Goal: Transaction & Acquisition: Purchase product/service

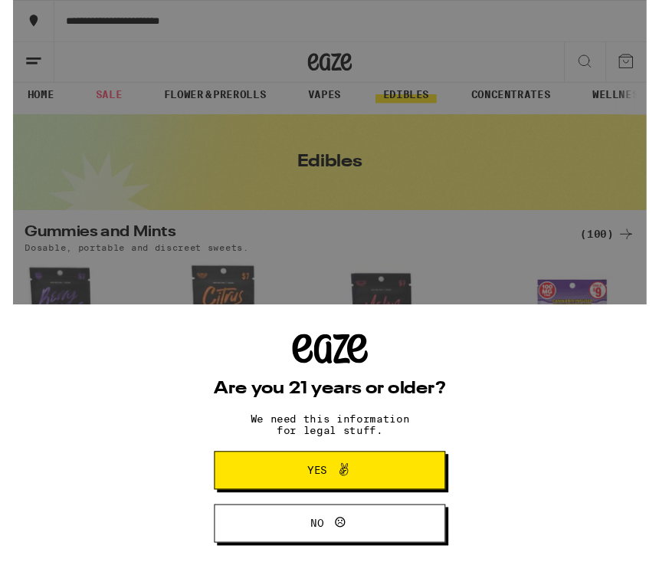
scroll to position [9, 0]
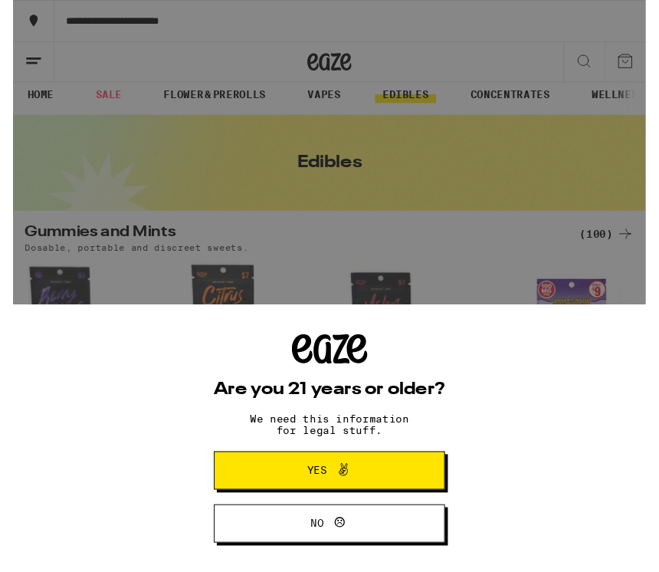
click at [408, 488] on button "Yes" at bounding box center [329, 490] width 241 height 40
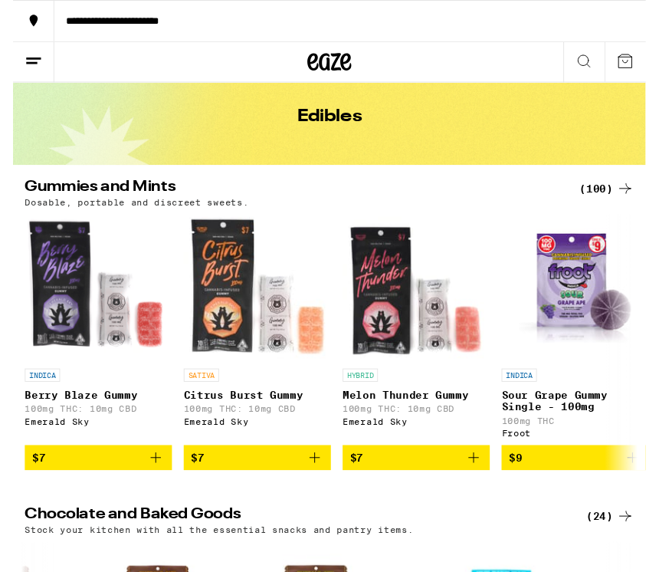
scroll to position [0, 0]
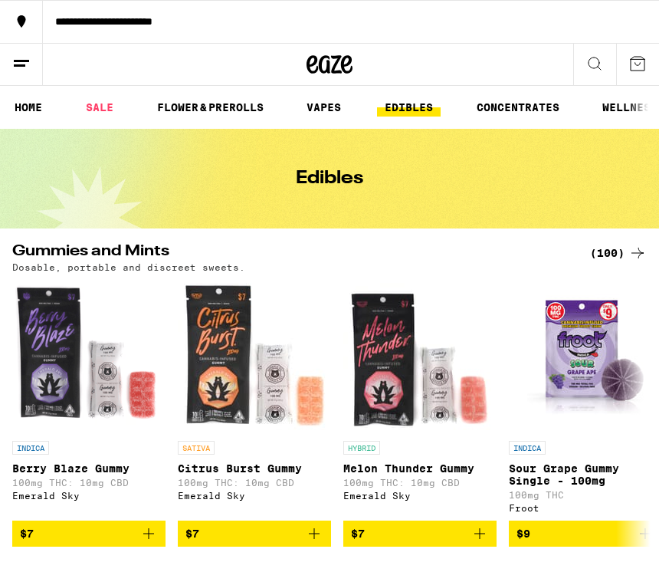
click at [592, 67] on icon at bounding box center [595, 63] width 18 height 18
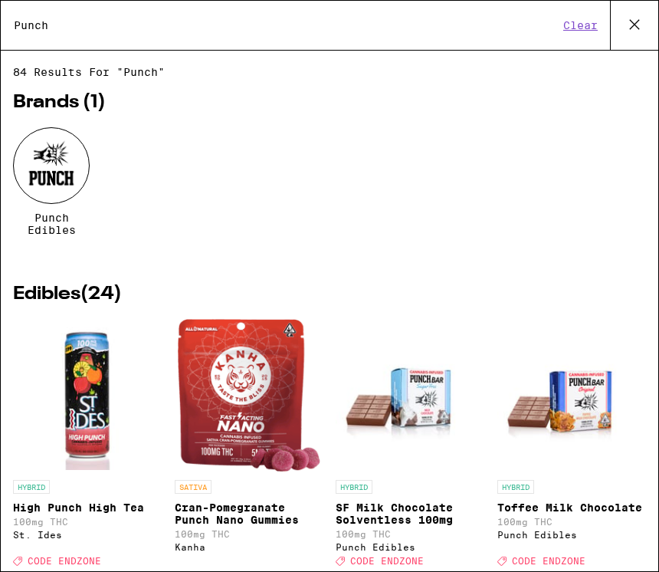
type input "Punch"
click at [65, 160] on div at bounding box center [51, 165] width 77 height 77
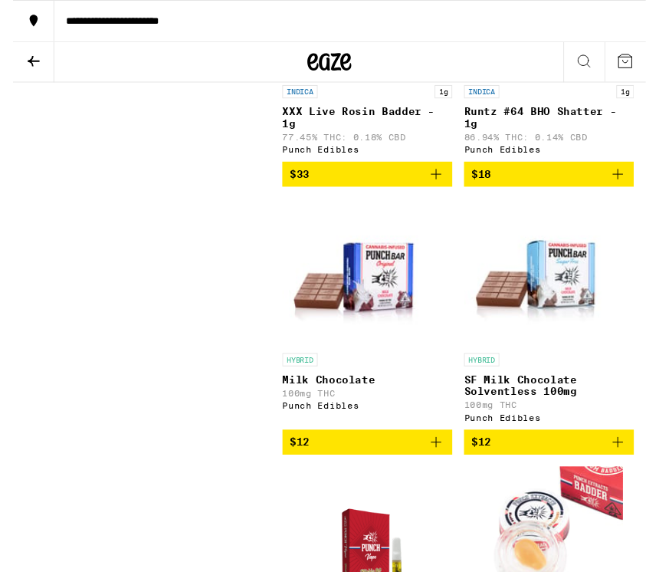
scroll to position [1164, 0]
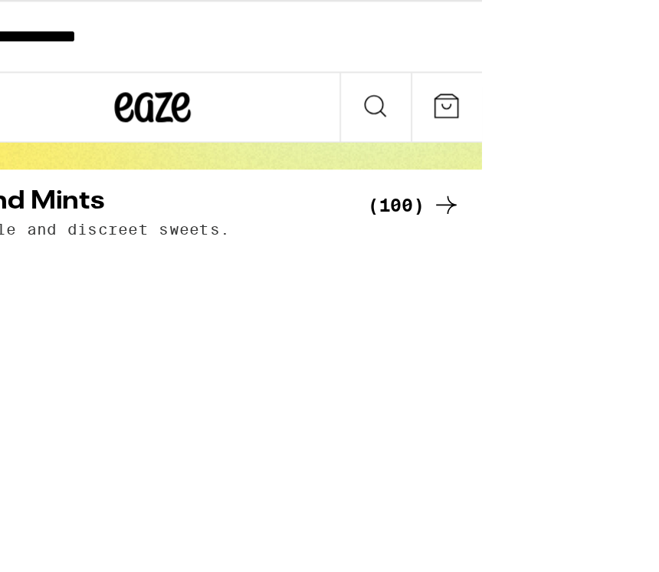
scroll to position [75, 0]
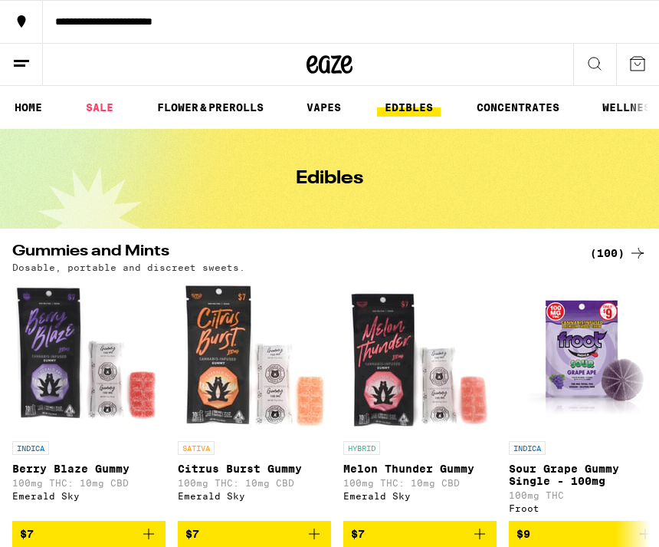
click at [591, 66] on icon at bounding box center [595, 63] width 18 height 18
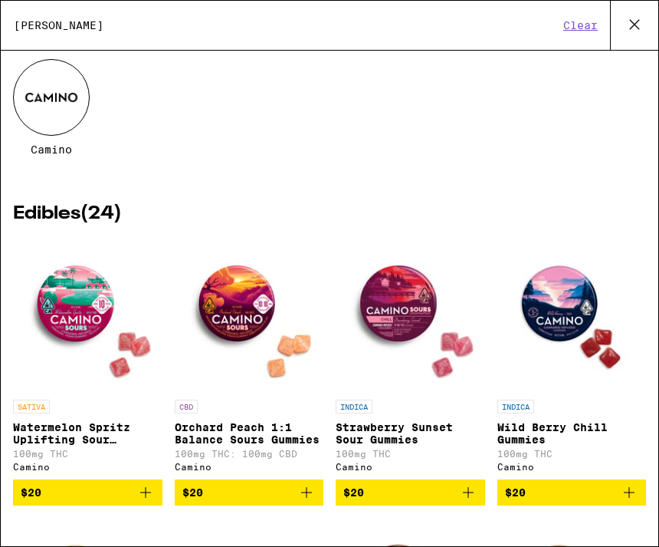
scroll to position [64, 0]
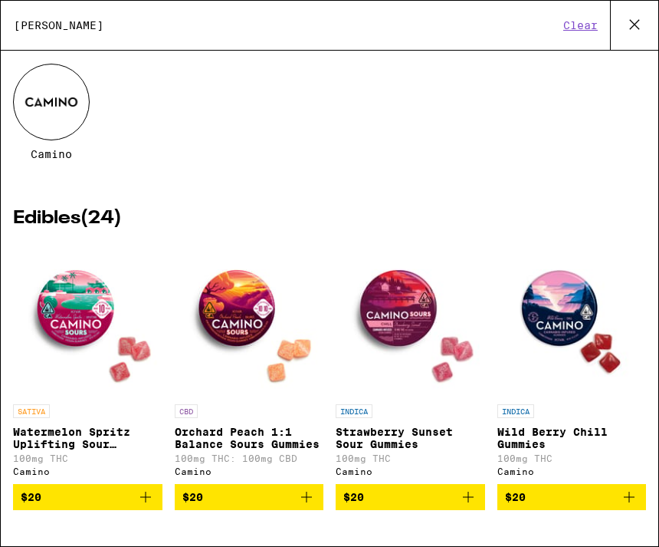
type input "Camin"
click at [75, 102] on div at bounding box center [51, 102] width 77 height 77
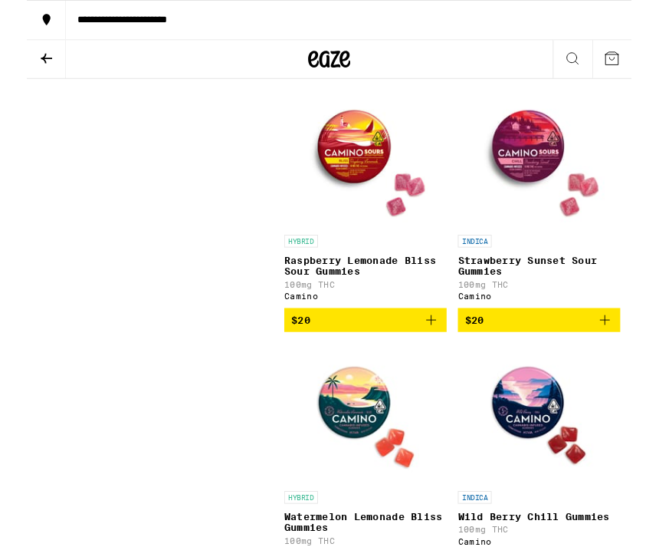
scroll to position [1260, 0]
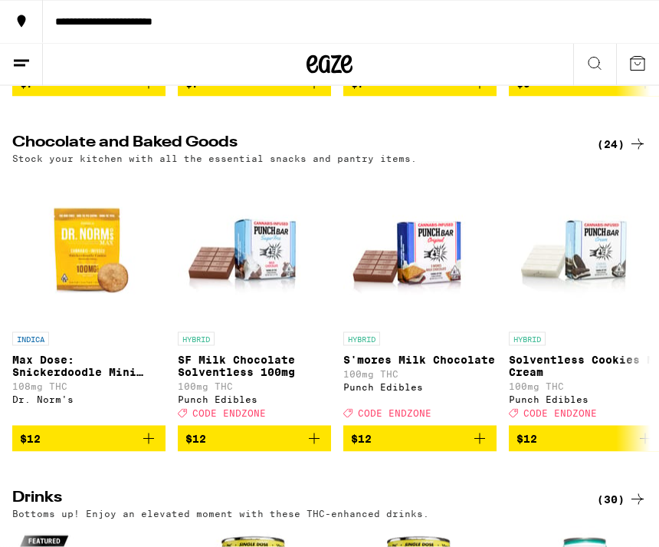
scroll to position [431, 0]
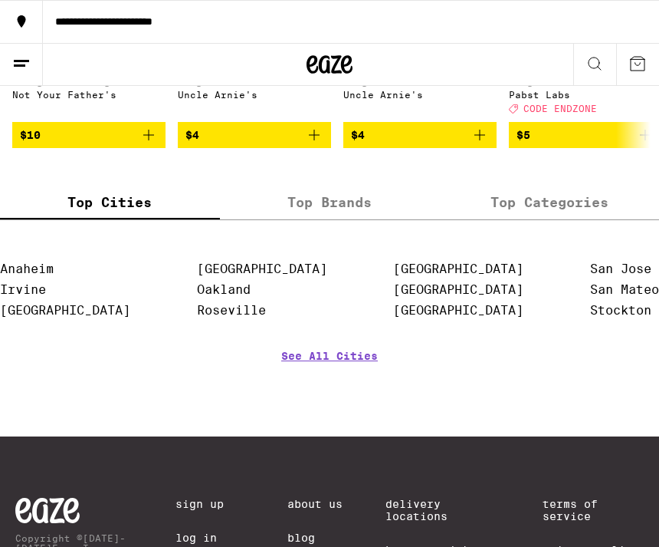
click at [353, 406] on link "See All Cities" at bounding box center [329, 378] width 97 height 57
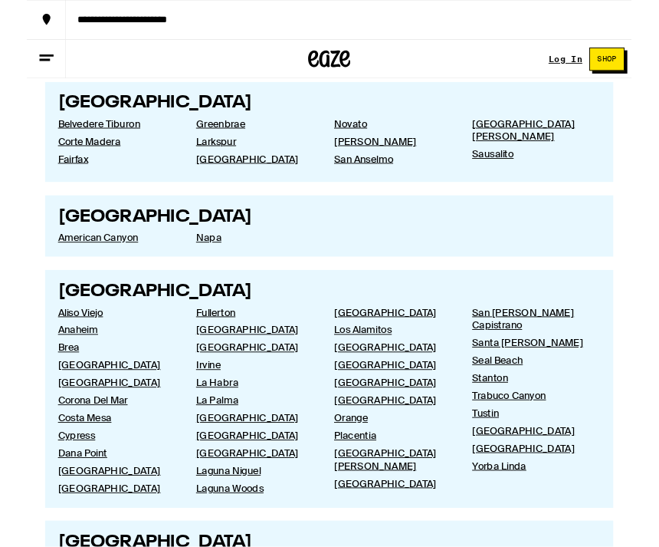
scroll to position [1395, 0]
